Goal: Entertainment & Leisure: Consume media (video, audio)

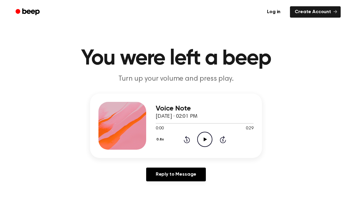
click at [207, 144] on icon "Play Audio" at bounding box center [204, 139] width 15 height 15
click at [205, 137] on icon "Play Audio" at bounding box center [204, 139] width 15 height 15
click at [203, 143] on icon "Play Audio" at bounding box center [204, 139] width 15 height 15
click at [209, 139] on icon "Pause Audio" at bounding box center [204, 139] width 15 height 15
click at [210, 139] on icon "Play Audio" at bounding box center [204, 139] width 15 height 15
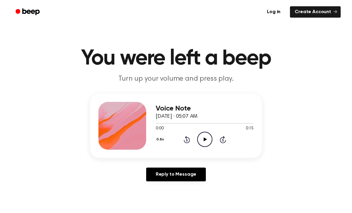
click at [210, 139] on icon "Play Audio" at bounding box center [204, 139] width 15 height 15
click at [208, 135] on icon "Play Audio" at bounding box center [204, 139] width 15 height 15
click at [207, 140] on icon "Play Audio" at bounding box center [204, 139] width 15 height 15
click at [211, 136] on icon "Pause Audio" at bounding box center [204, 139] width 15 height 15
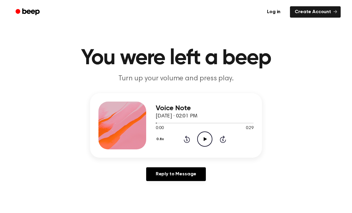
scroll to position [1, 0]
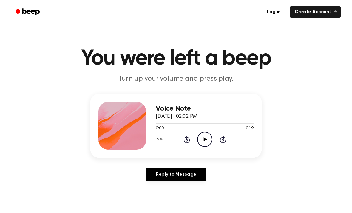
click at [209, 139] on icon "Play Audio" at bounding box center [204, 139] width 15 height 15
click at [207, 139] on icon "Play Audio" at bounding box center [204, 139] width 15 height 15
click at [208, 136] on icon "Pause Audio" at bounding box center [204, 139] width 15 height 15
click at [210, 138] on icon "Play Audio" at bounding box center [204, 139] width 15 height 15
click at [210, 139] on icon "Play Audio" at bounding box center [204, 139] width 15 height 15
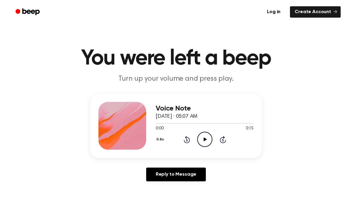
click at [209, 135] on icon "Play Audio" at bounding box center [204, 139] width 15 height 15
click at [208, 144] on icon "Play Audio" at bounding box center [204, 139] width 15 height 15
click at [210, 140] on icon "Pause Audio" at bounding box center [204, 139] width 15 height 15
click at [201, 138] on icon "Play Audio" at bounding box center [204, 139] width 15 height 15
click at [208, 135] on icon "Play Audio" at bounding box center [204, 139] width 15 height 15
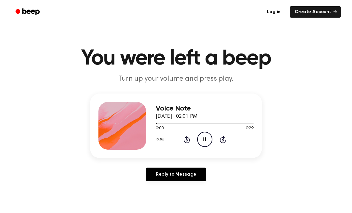
click at [210, 137] on icon "Pause Audio" at bounding box center [204, 139] width 15 height 15
click at [209, 139] on icon "Play Audio" at bounding box center [204, 139] width 15 height 15
click at [212, 137] on circle at bounding box center [205, 139] width 15 height 15
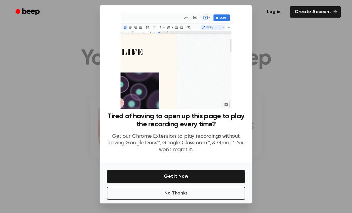
scroll to position [16, 0]
click at [204, 187] on button "No Thanks" at bounding box center [176, 193] width 138 height 13
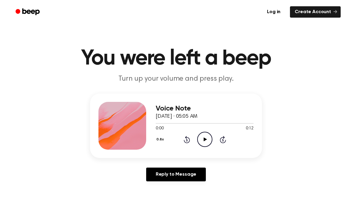
click at [209, 138] on icon "Play Audio" at bounding box center [204, 139] width 15 height 15
click at [207, 138] on icon "Play Audio" at bounding box center [204, 139] width 15 height 15
click at [207, 136] on icon "Pause Audio" at bounding box center [204, 139] width 15 height 15
click at [207, 138] on icon "Play Audio" at bounding box center [204, 139] width 15 height 15
click at [206, 135] on icon "Play Audio" at bounding box center [204, 139] width 15 height 15
